Goal: Task Accomplishment & Management: Manage account settings

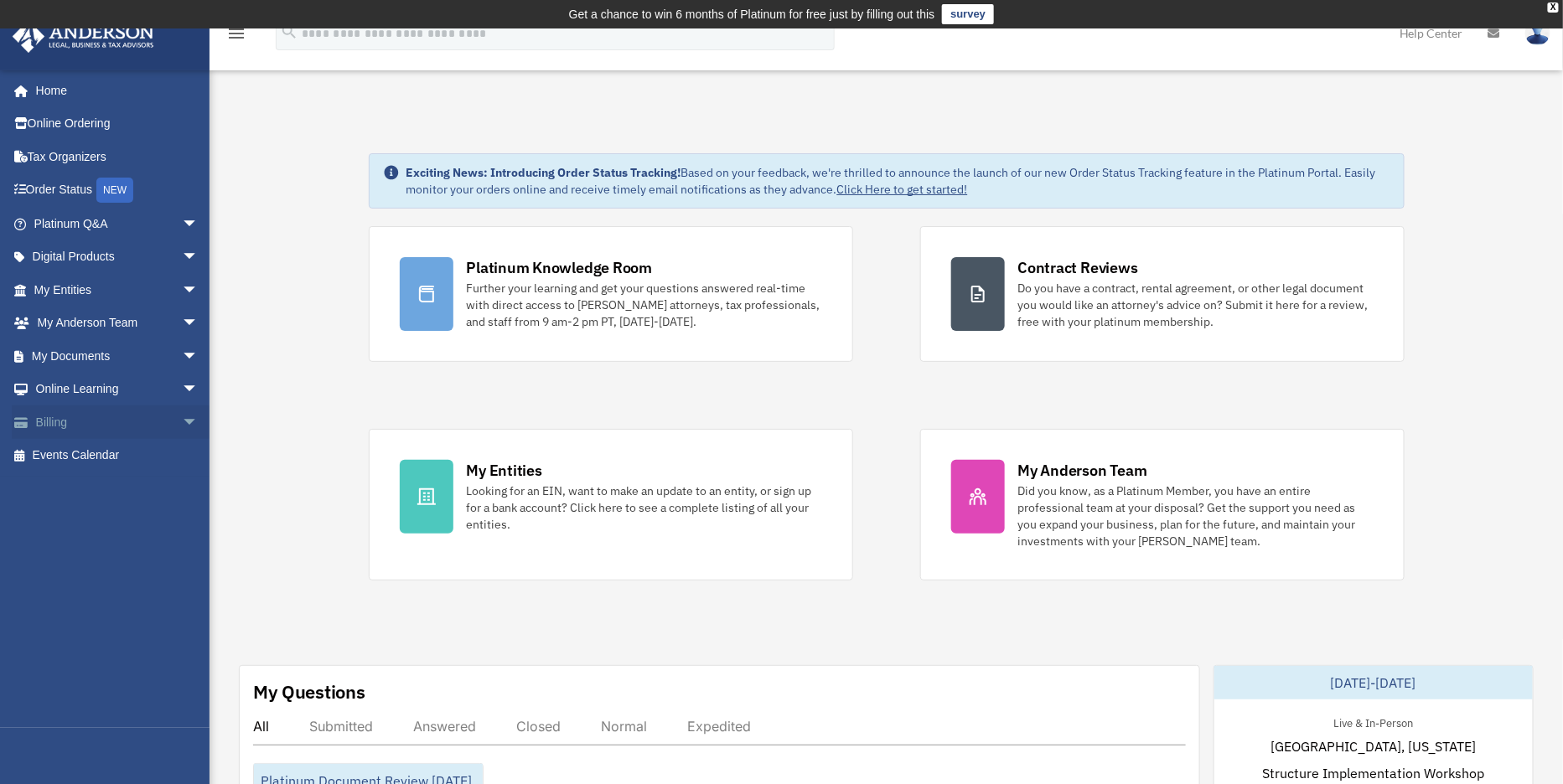
click at [182, 421] on span "arrow_drop_down" at bounding box center [198, 422] width 34 height 35
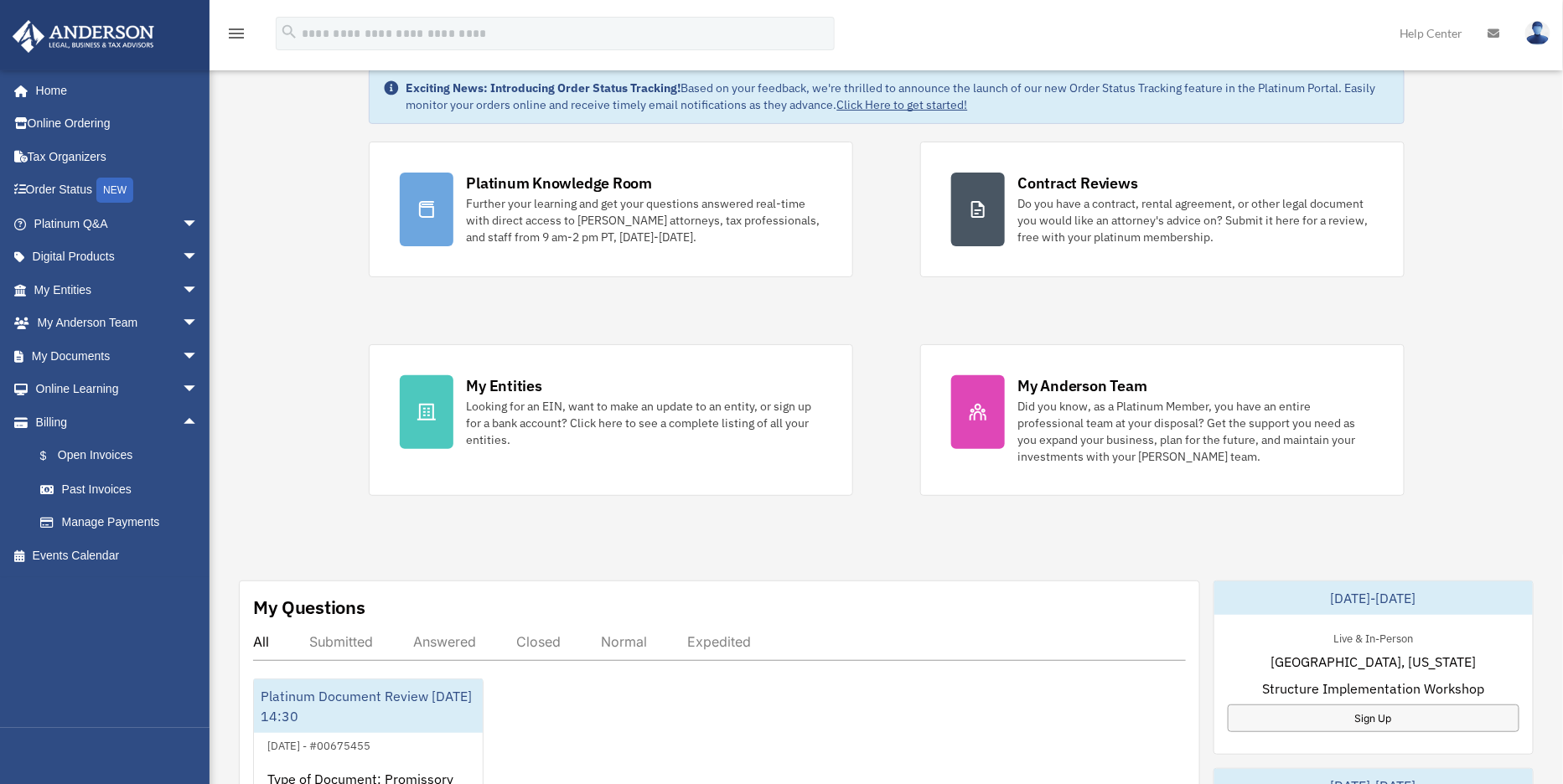
scroll to position [91, 0]
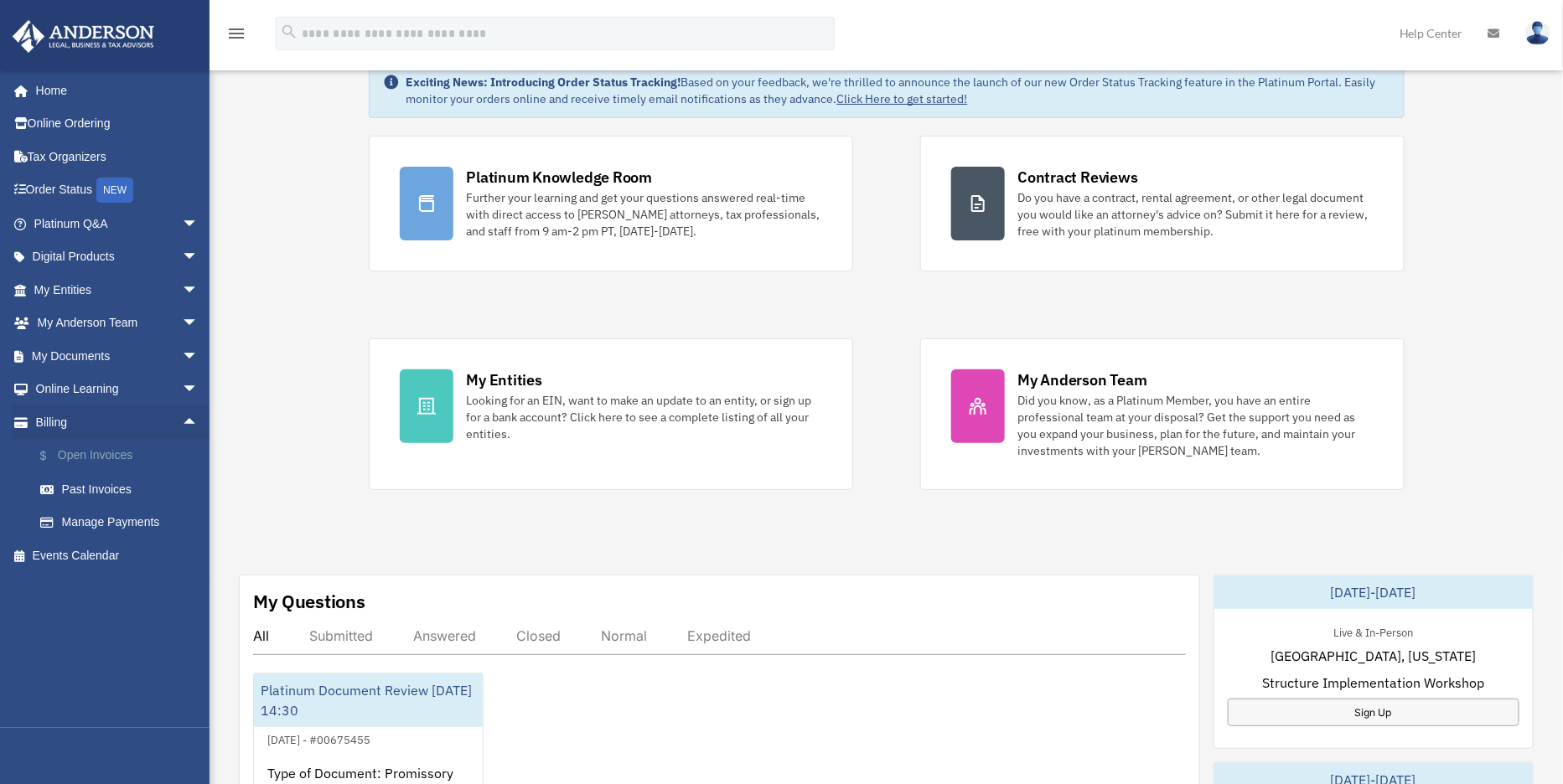
click at [119, 459] on link "$ Open Invoices" at bounding box center [124, 456] width 200 height 35
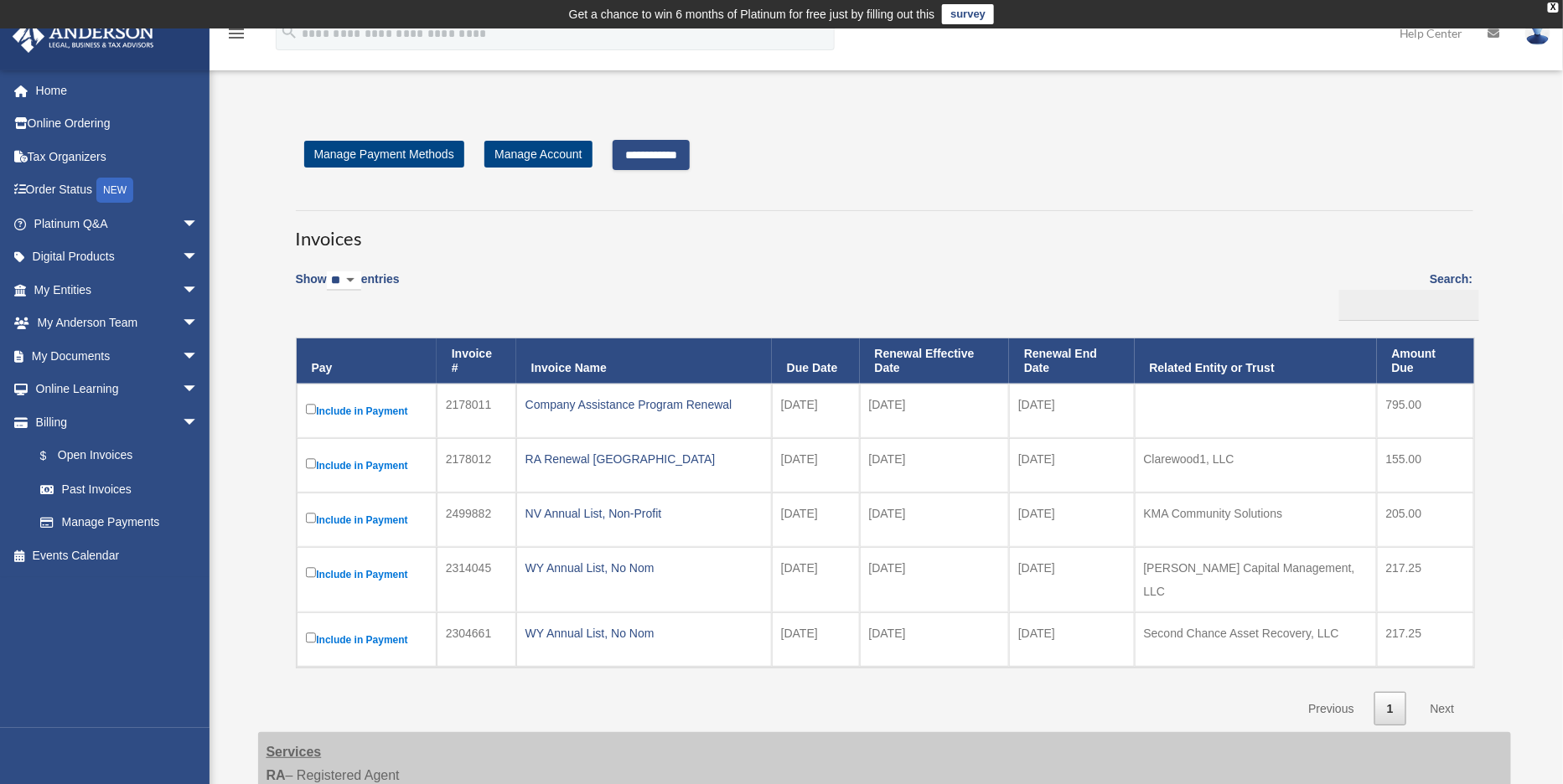
click at [656, 159] on input "**********" at bounding box center [651, 155] width 77 height 30
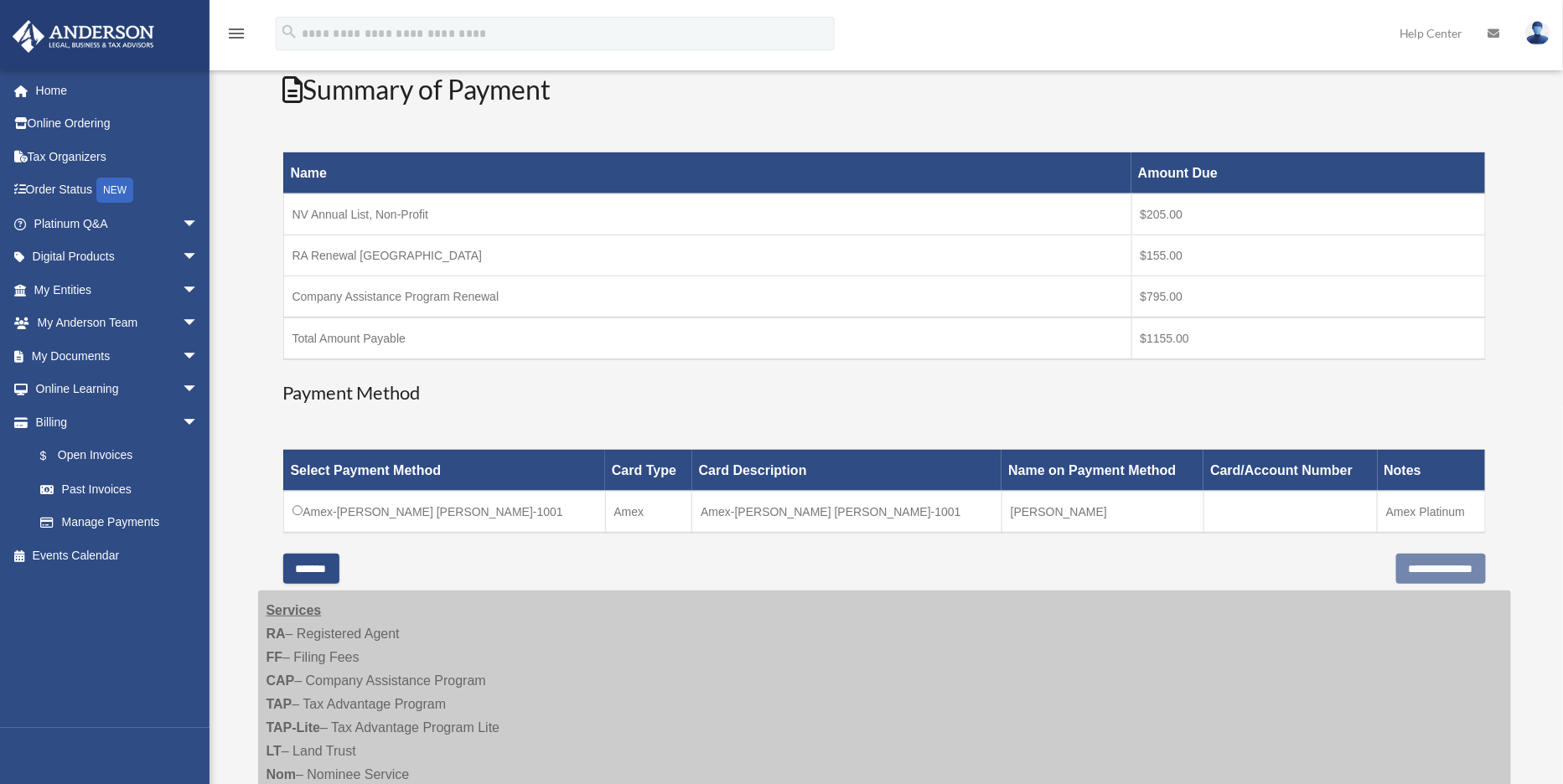
scroll to position [237, 0]
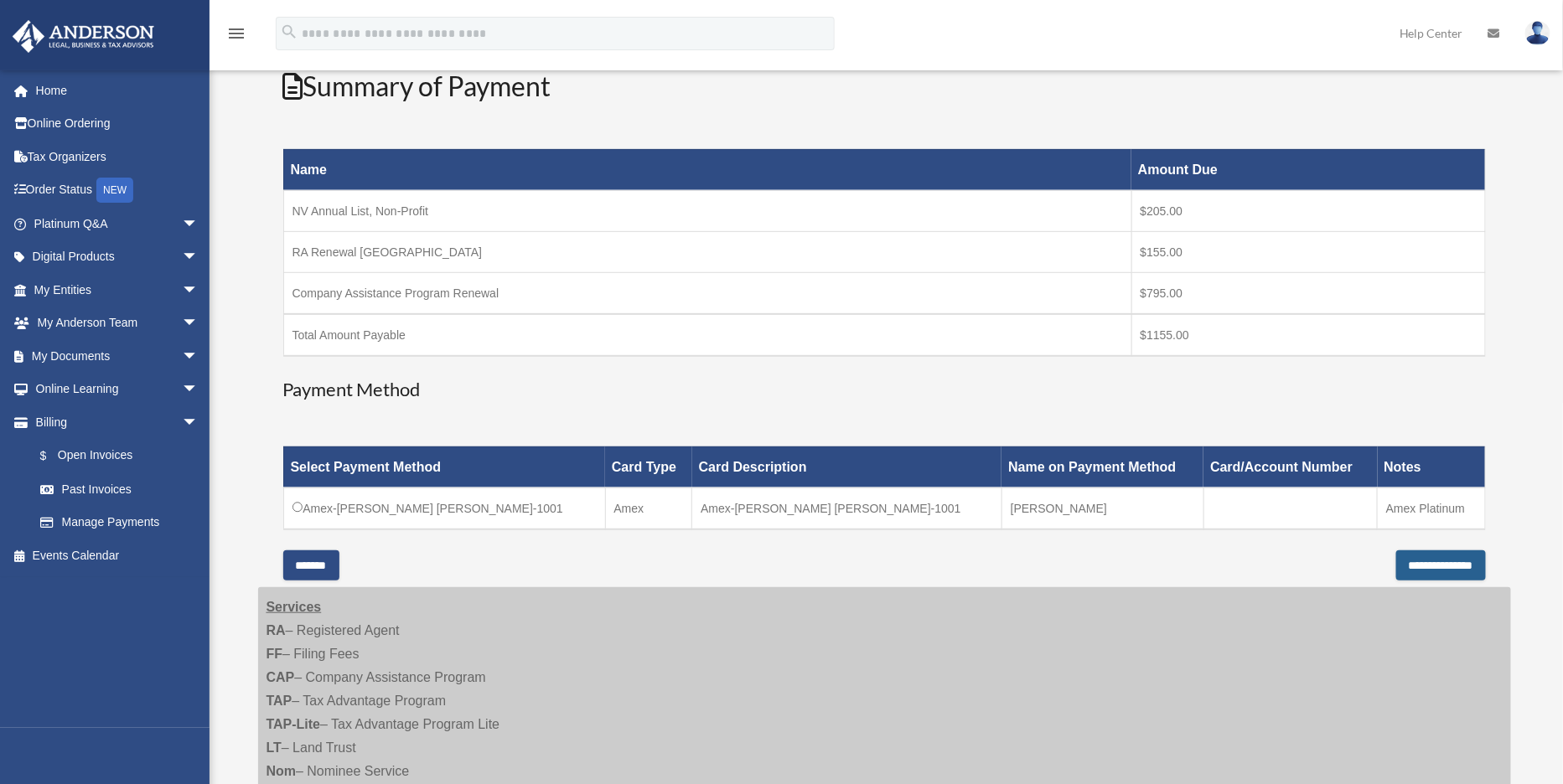
click at [1419, 565] on input "**********" at bounding box center [1441, 565] width 90 height 30
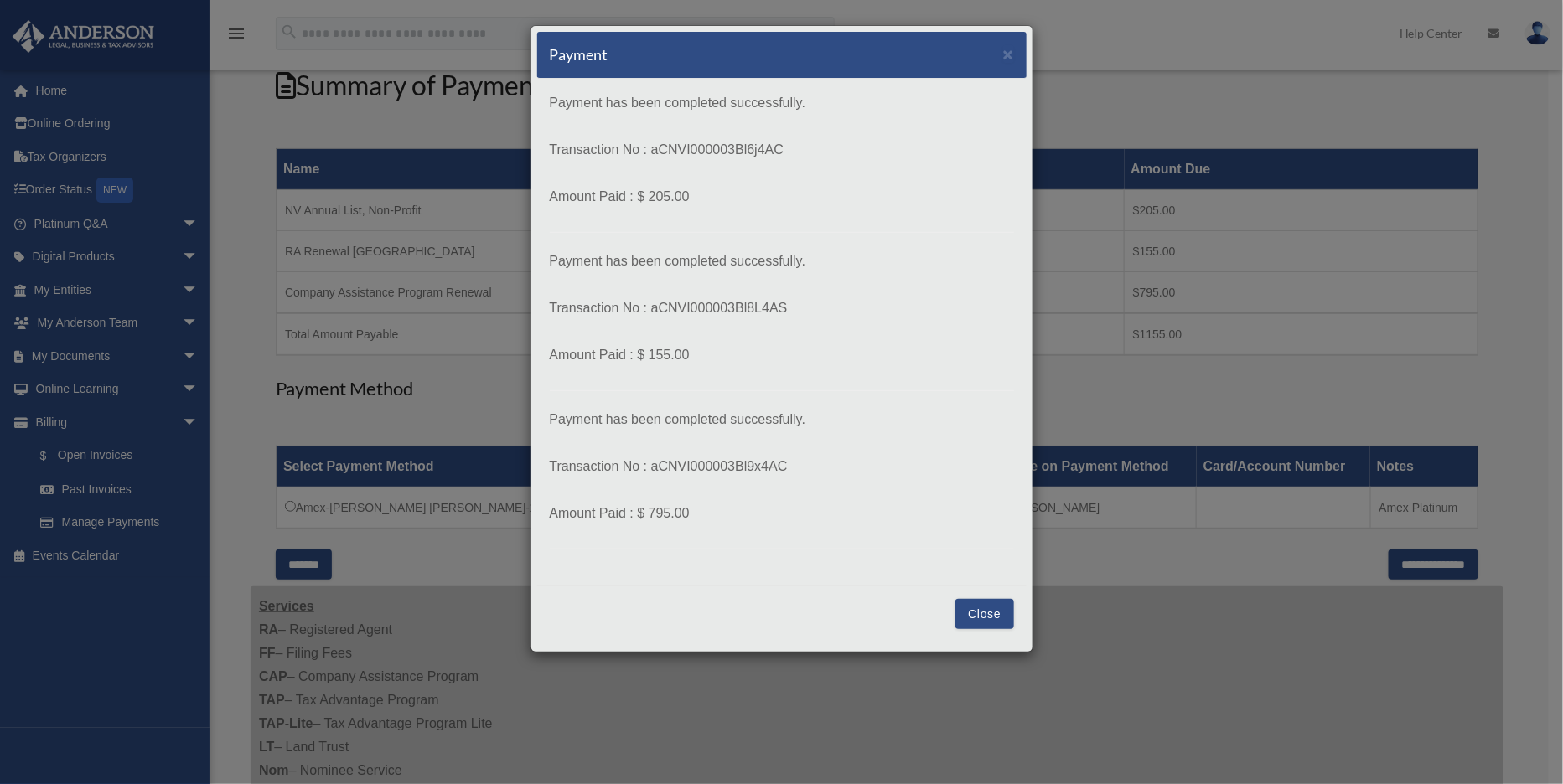
click at [990, 603] on button "Close" at bounding box center [985, 614] width 58 height 30
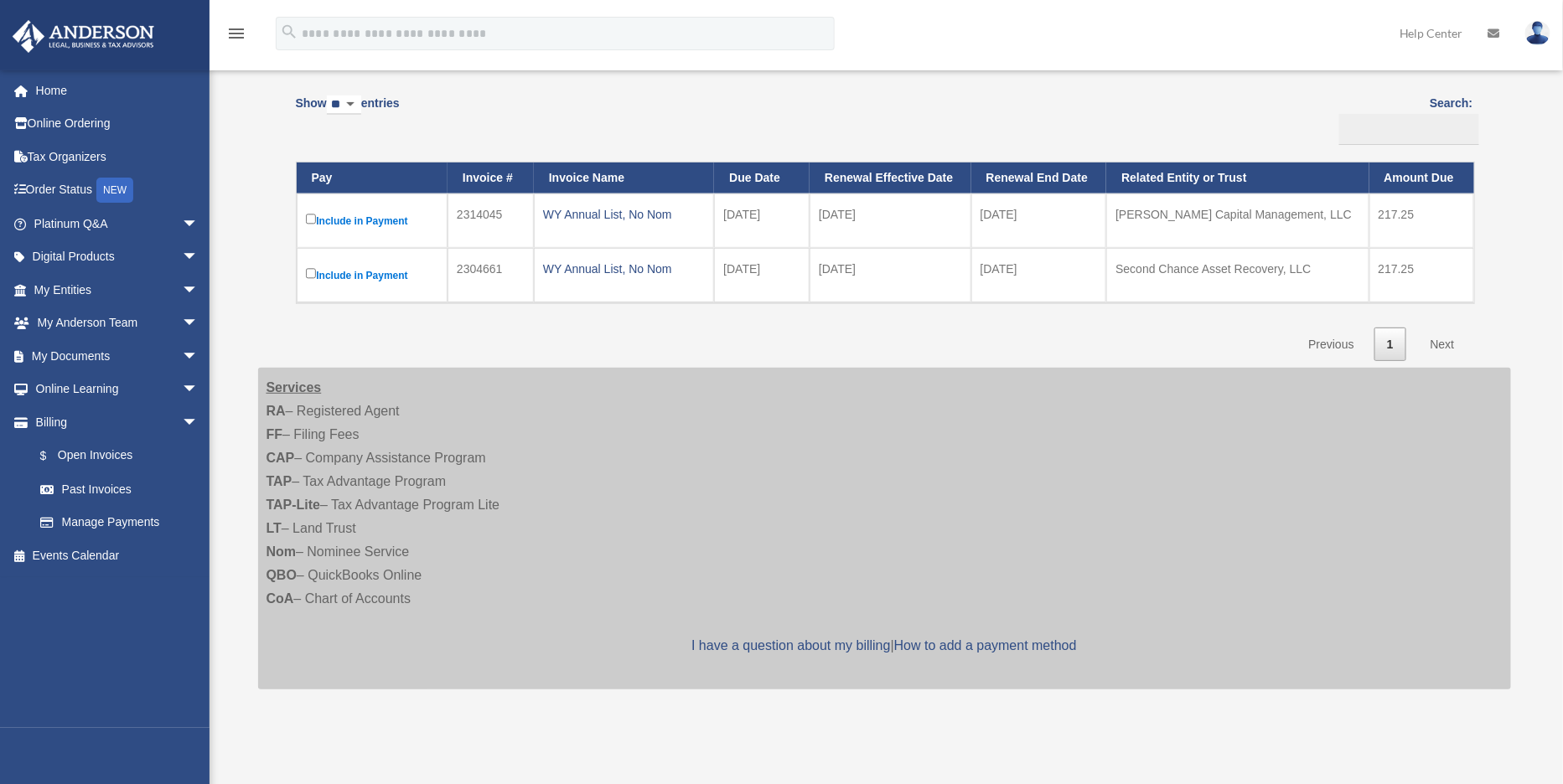
scroll to position [178, 0]
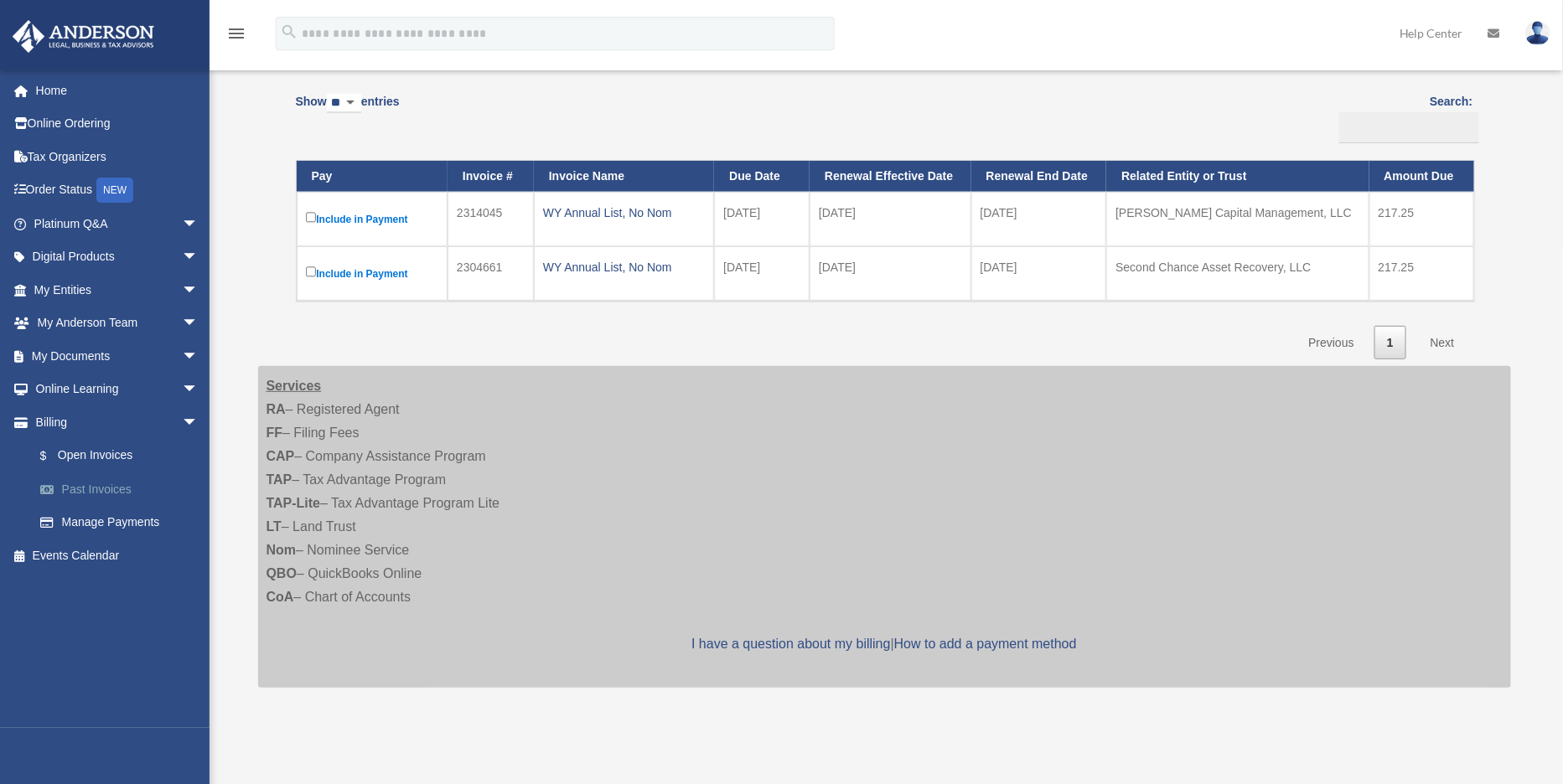
click at [106, 482] on link "Past Invoices" at bounding box center [124, 489] width 200 height 34
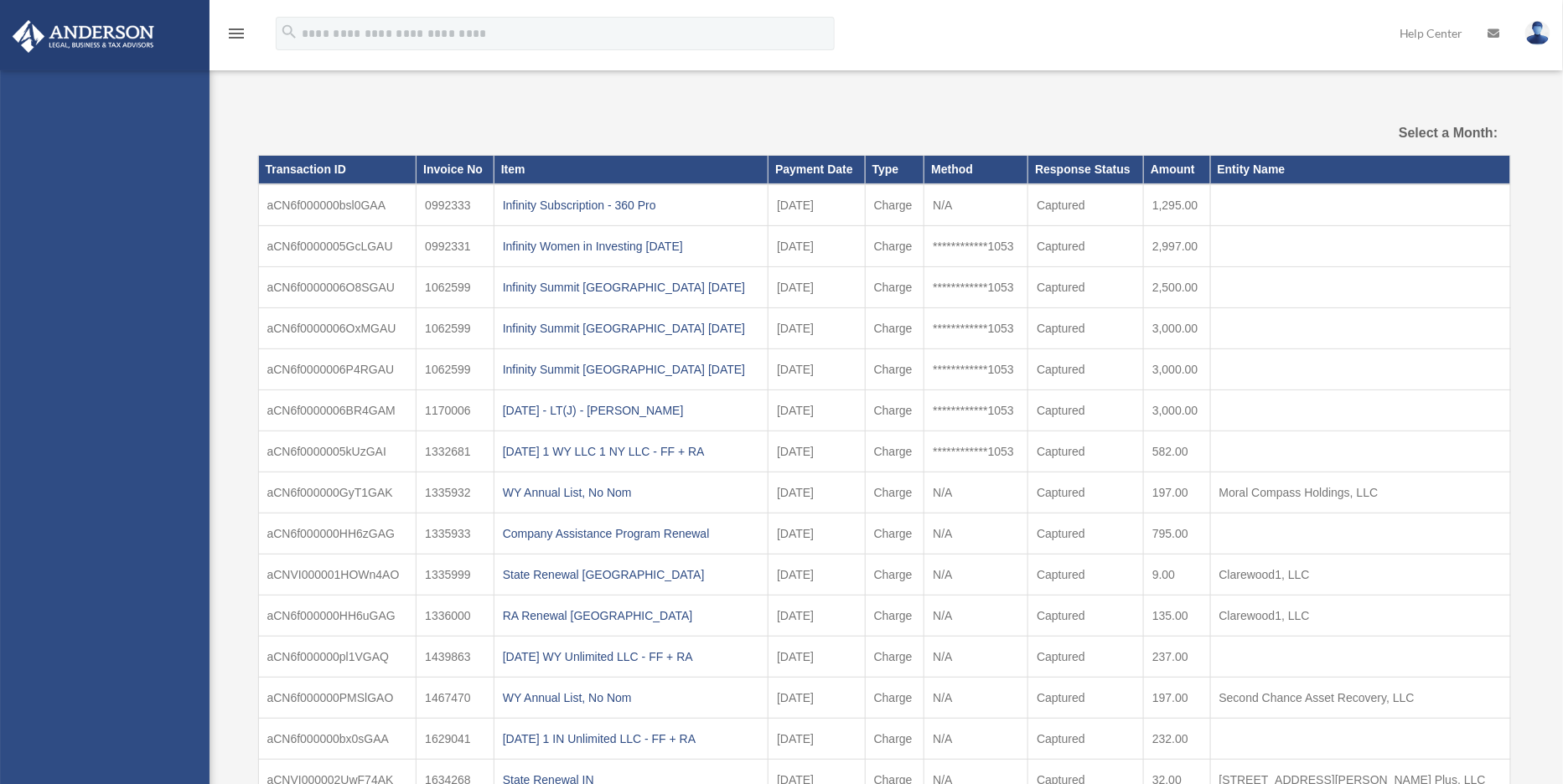
select select
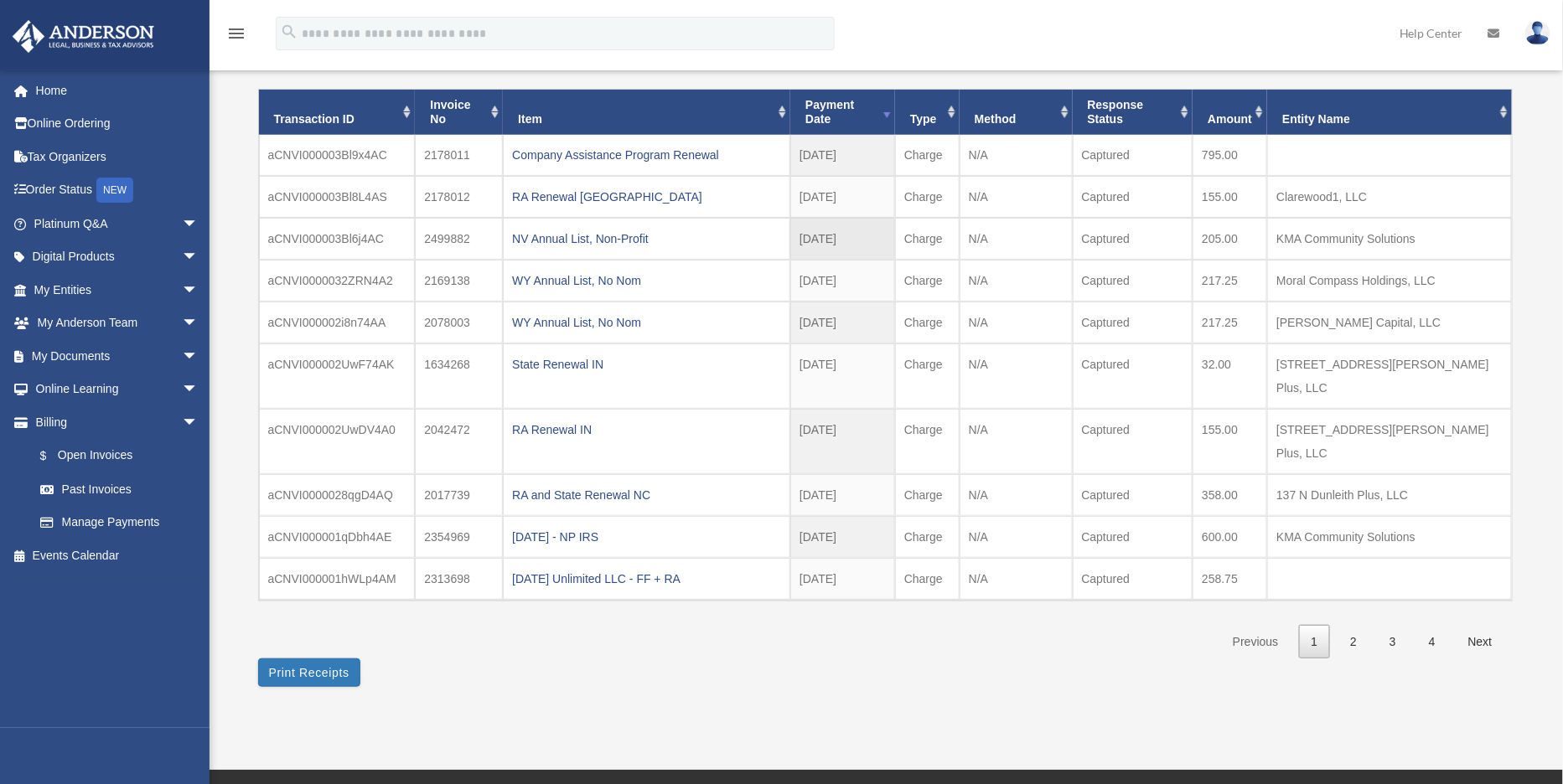
scroll to position [180, 0]
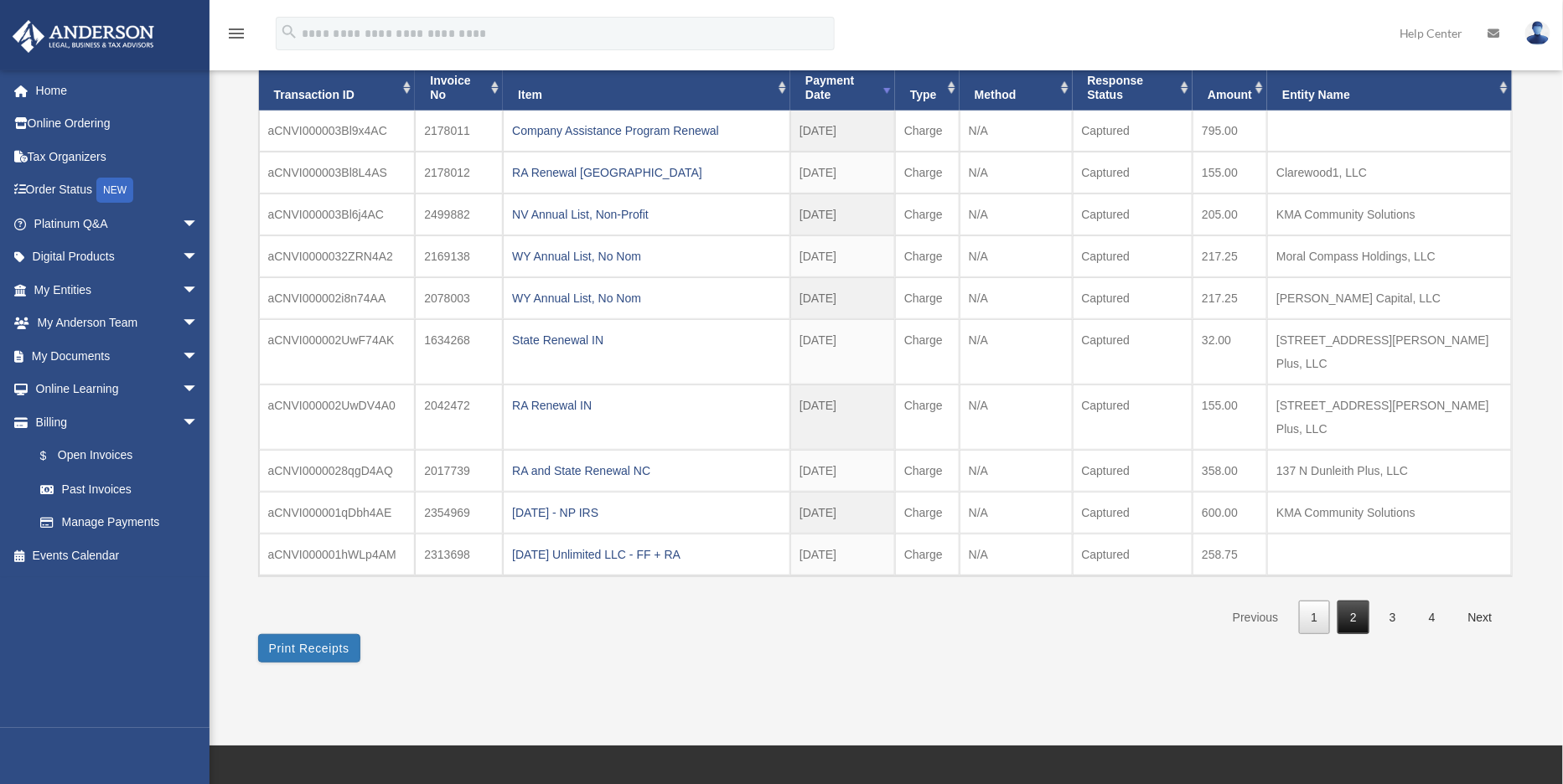
click at [1351, 601] on link "2" at bounding box center [1353, 617] width 32 height 35
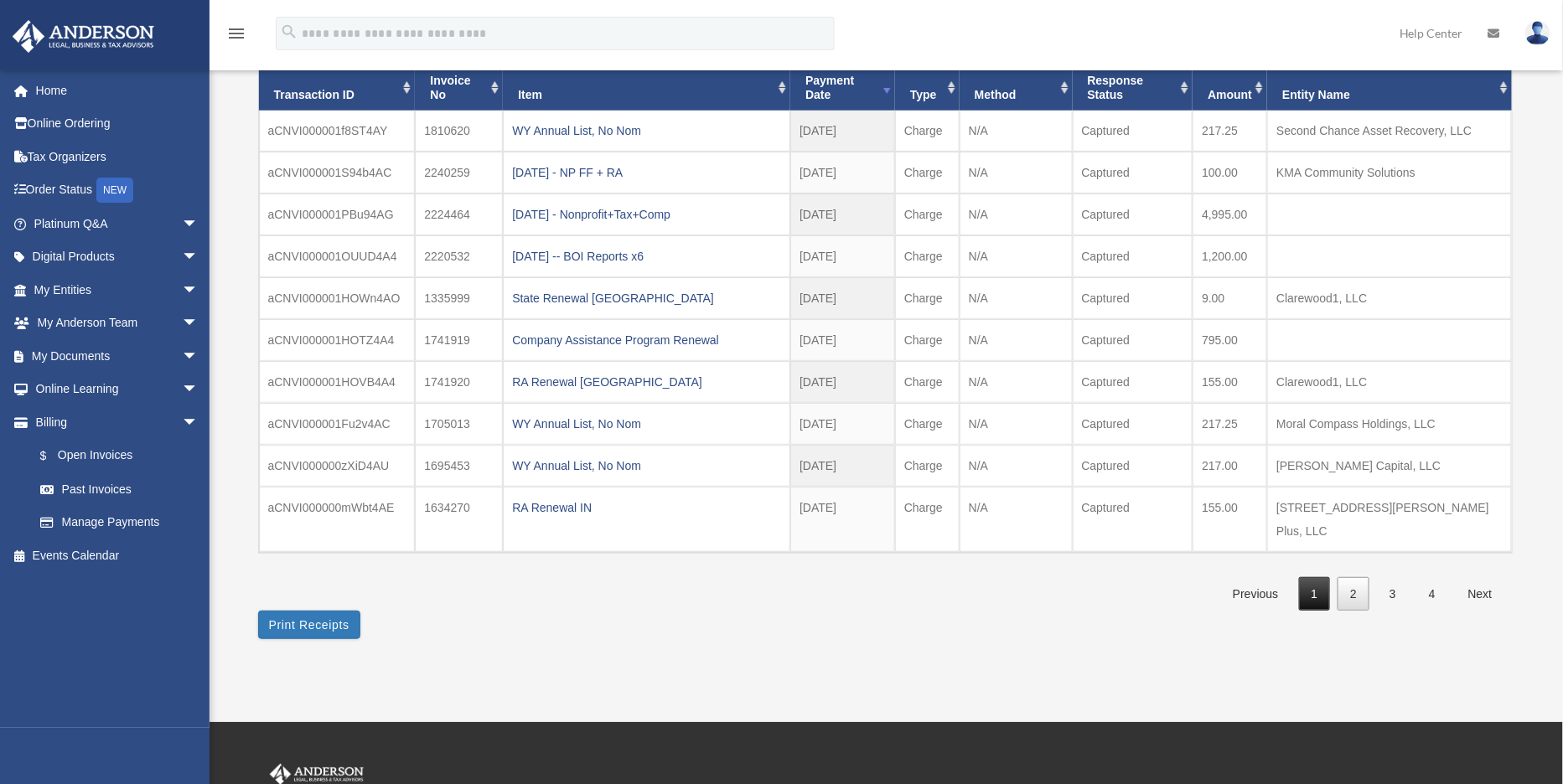
click at [1321, 577] on link "1" at bounding box center [1315, 594] width 32 height 35
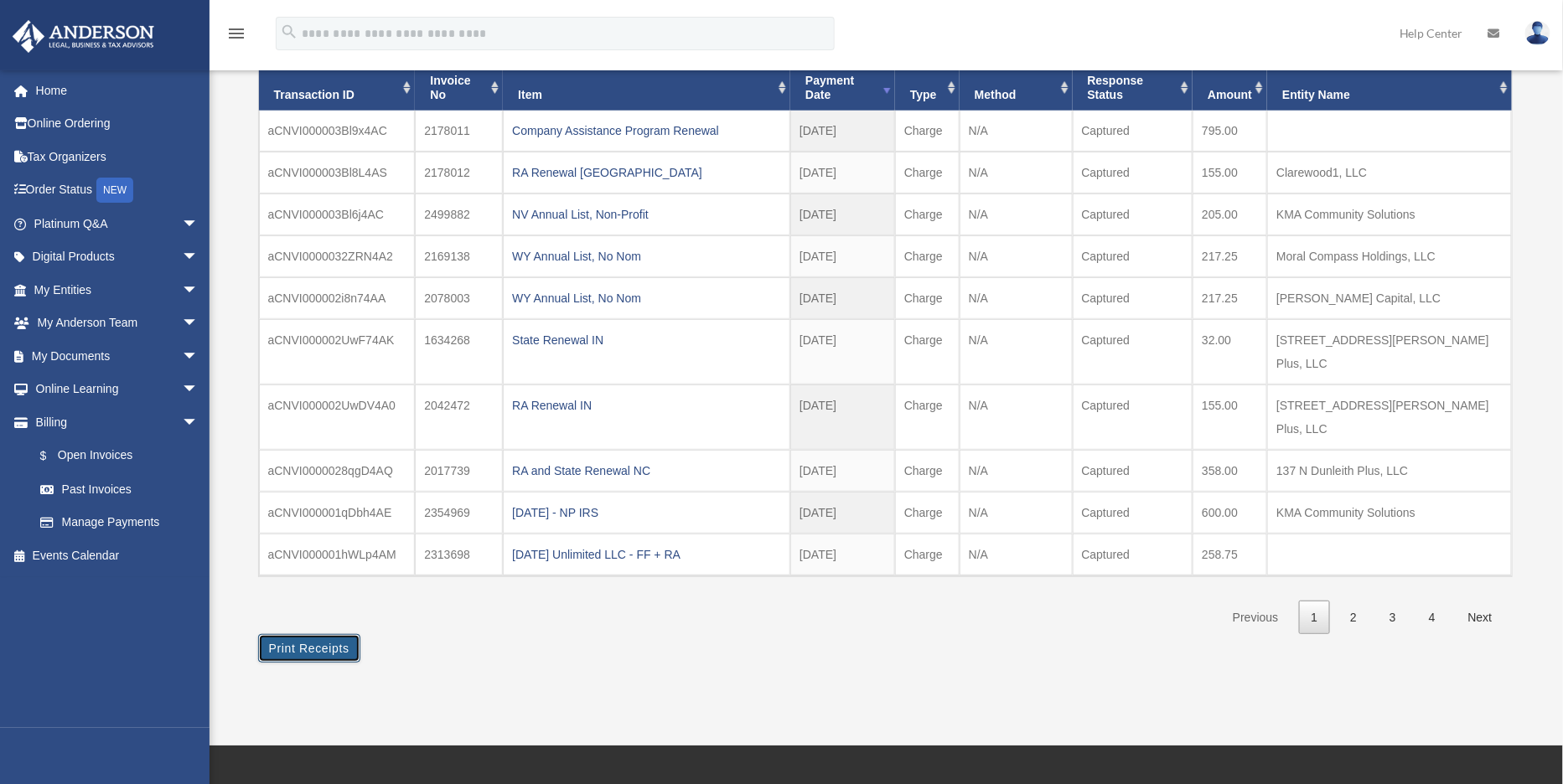
click at [314, 634] on button "Print Receipts" at bounding box center [309, 648] width 102 height 28
